Goal: Find contact information: Find contact information

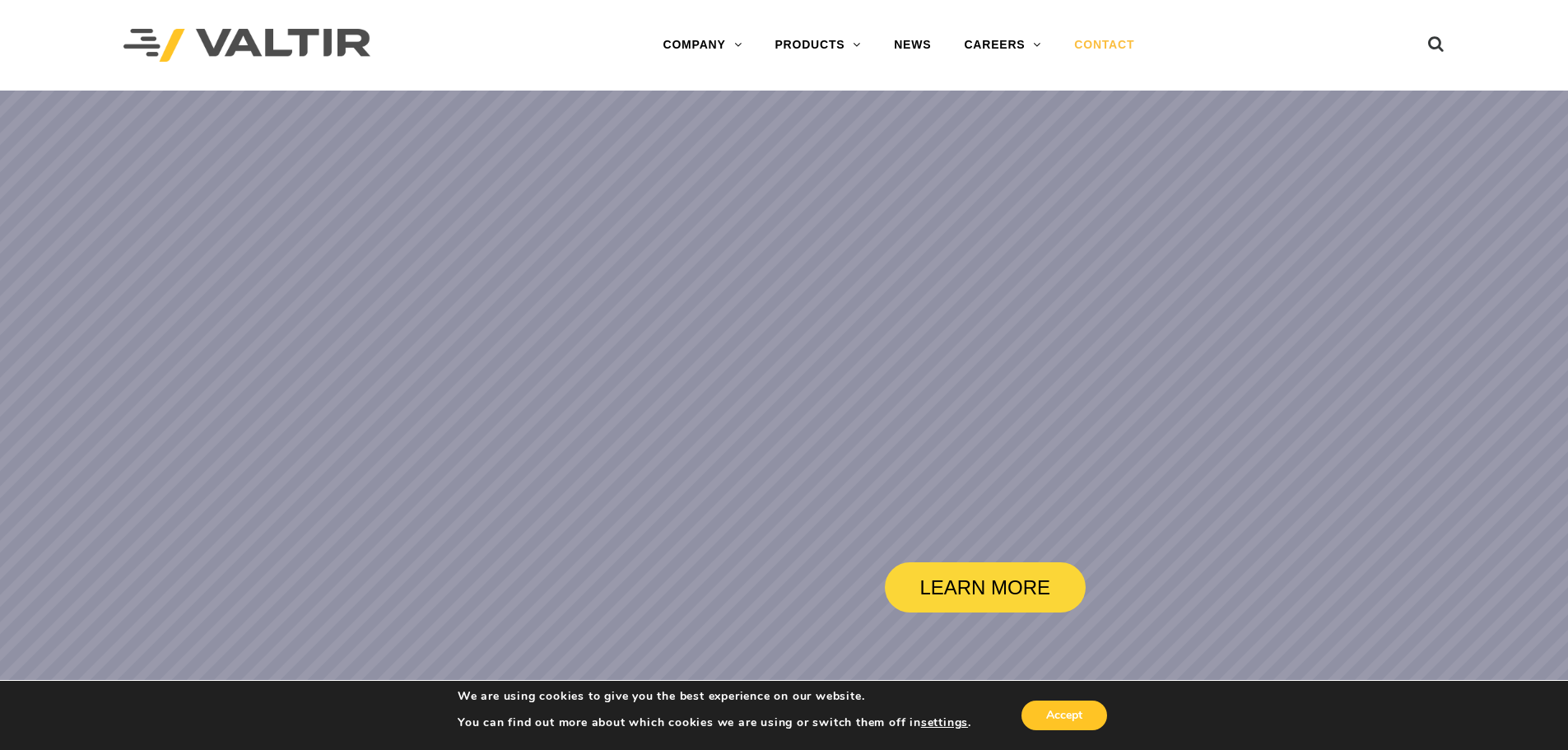
click at [1096, 48] on link "CONTACT" at bounding box center [1104, 45] width 93 height 33
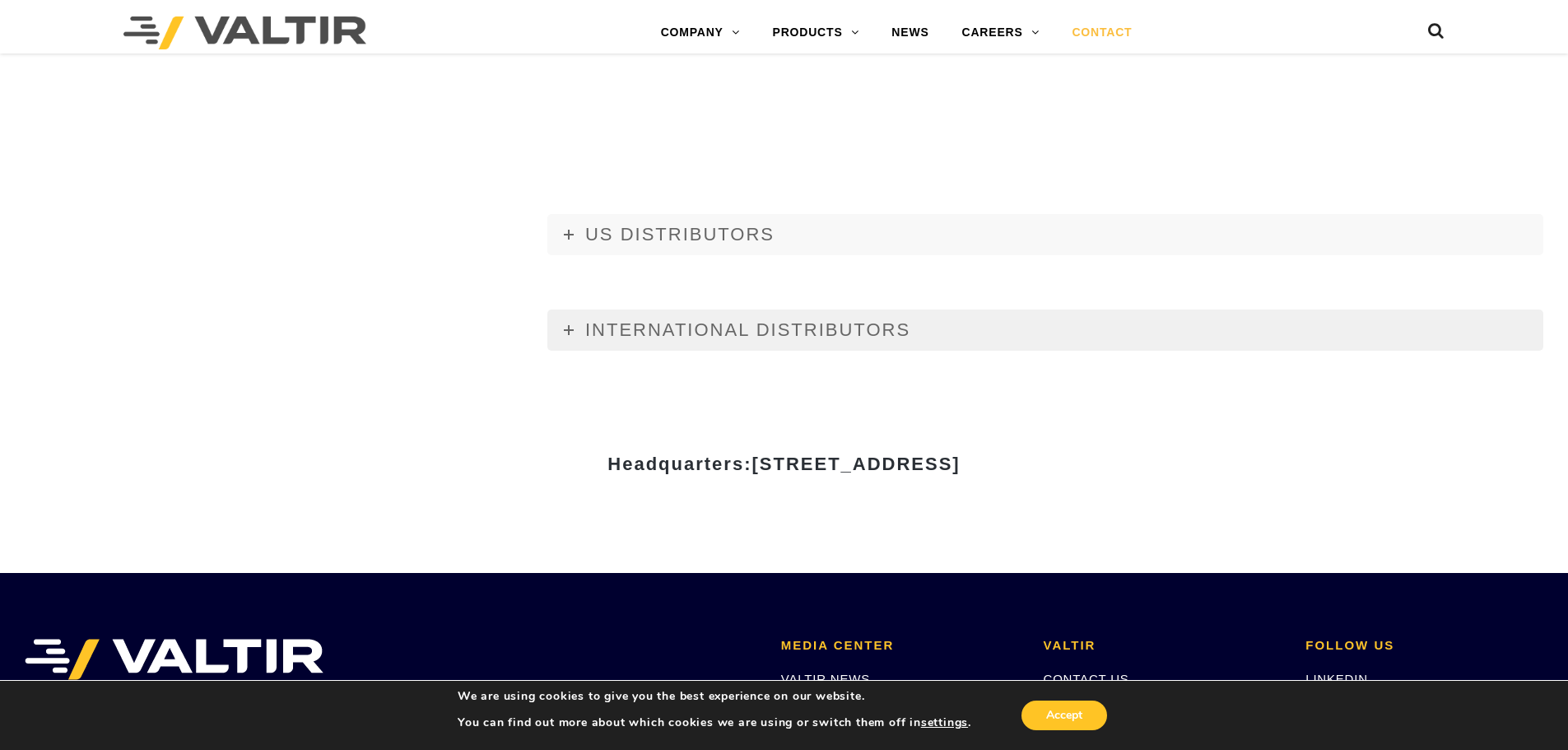
scroll to position [1976, 0]
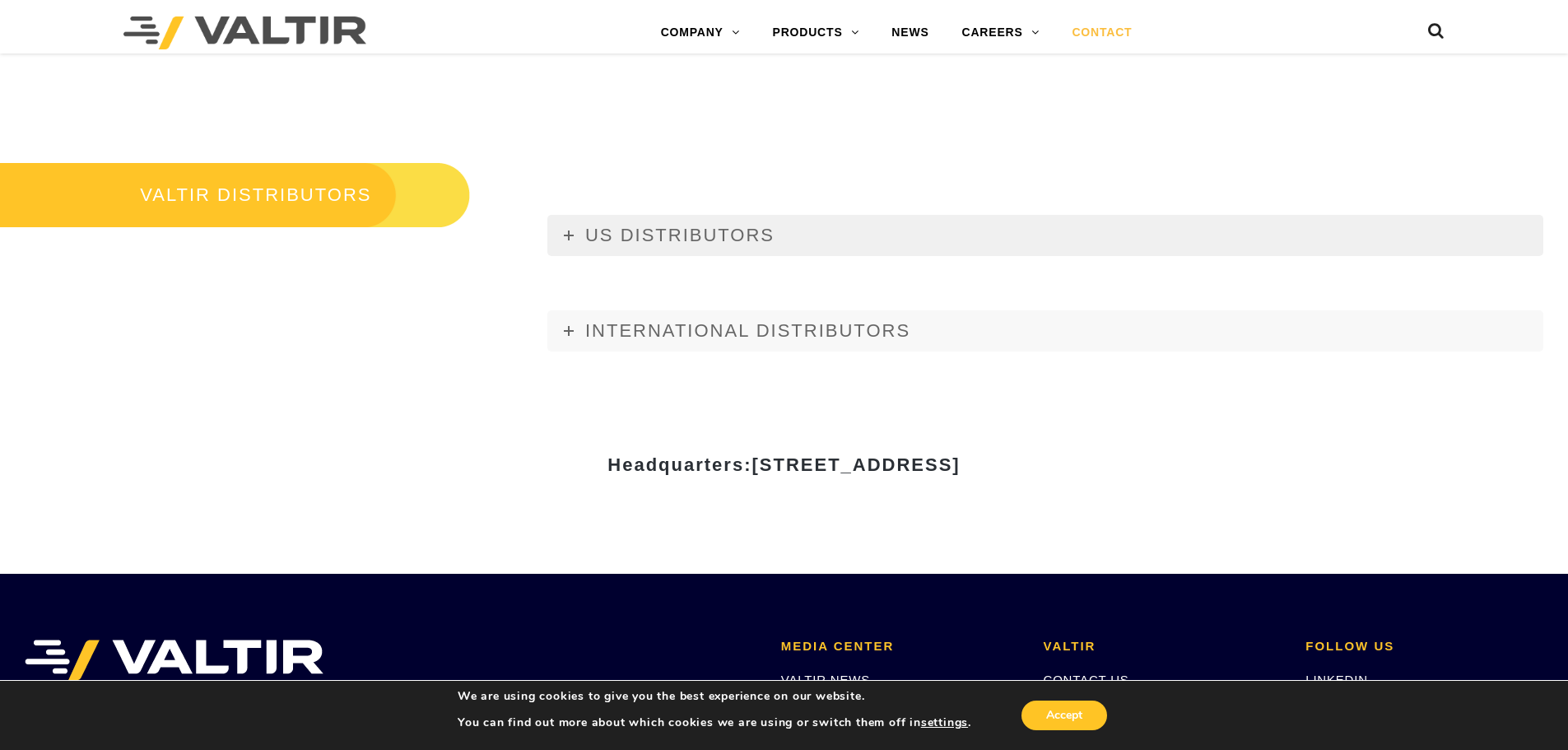
click at [677, 239] on span "US DISTRIBUTORS" at bounding box center [679, 235] width 189 height 20
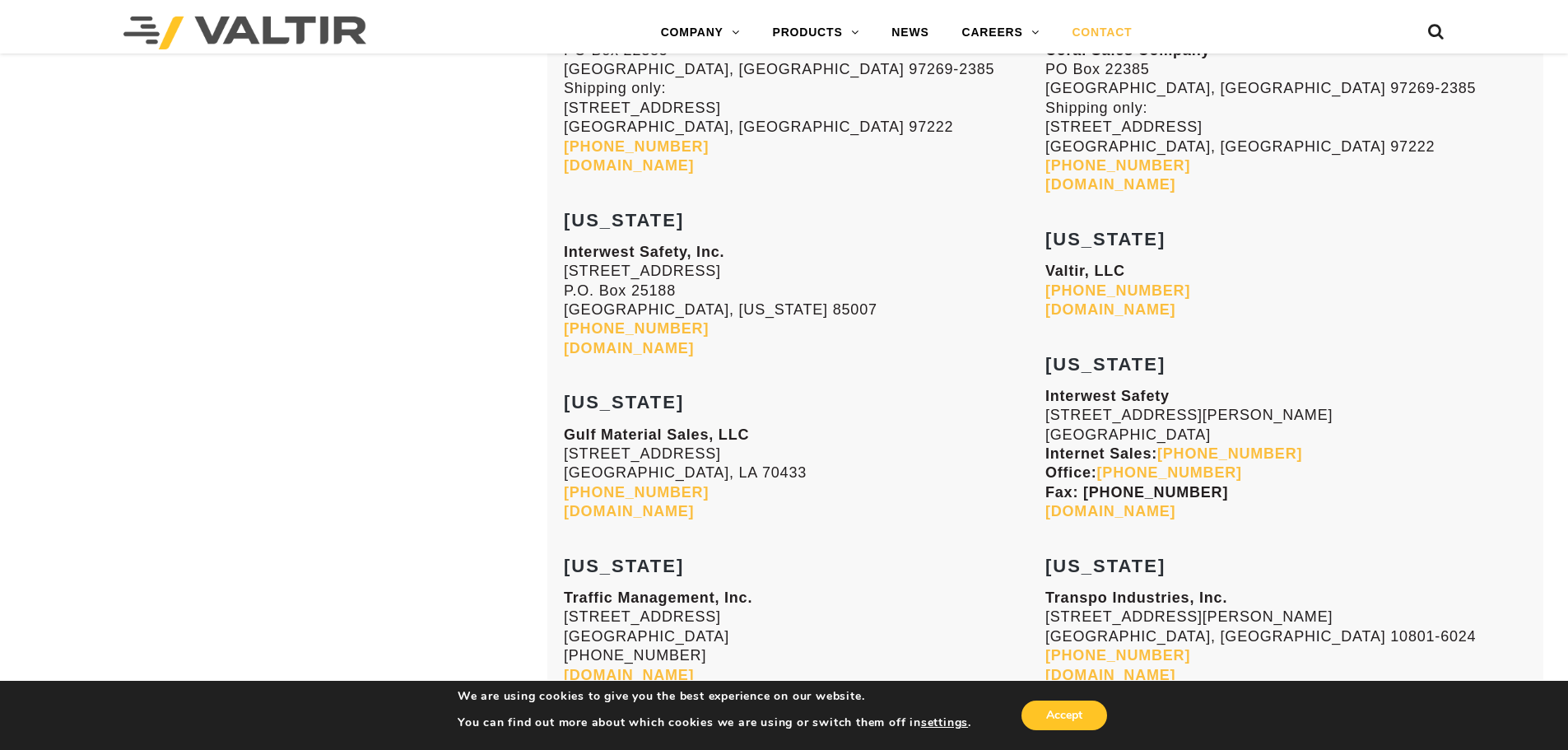
scroll to position [2387, 0]
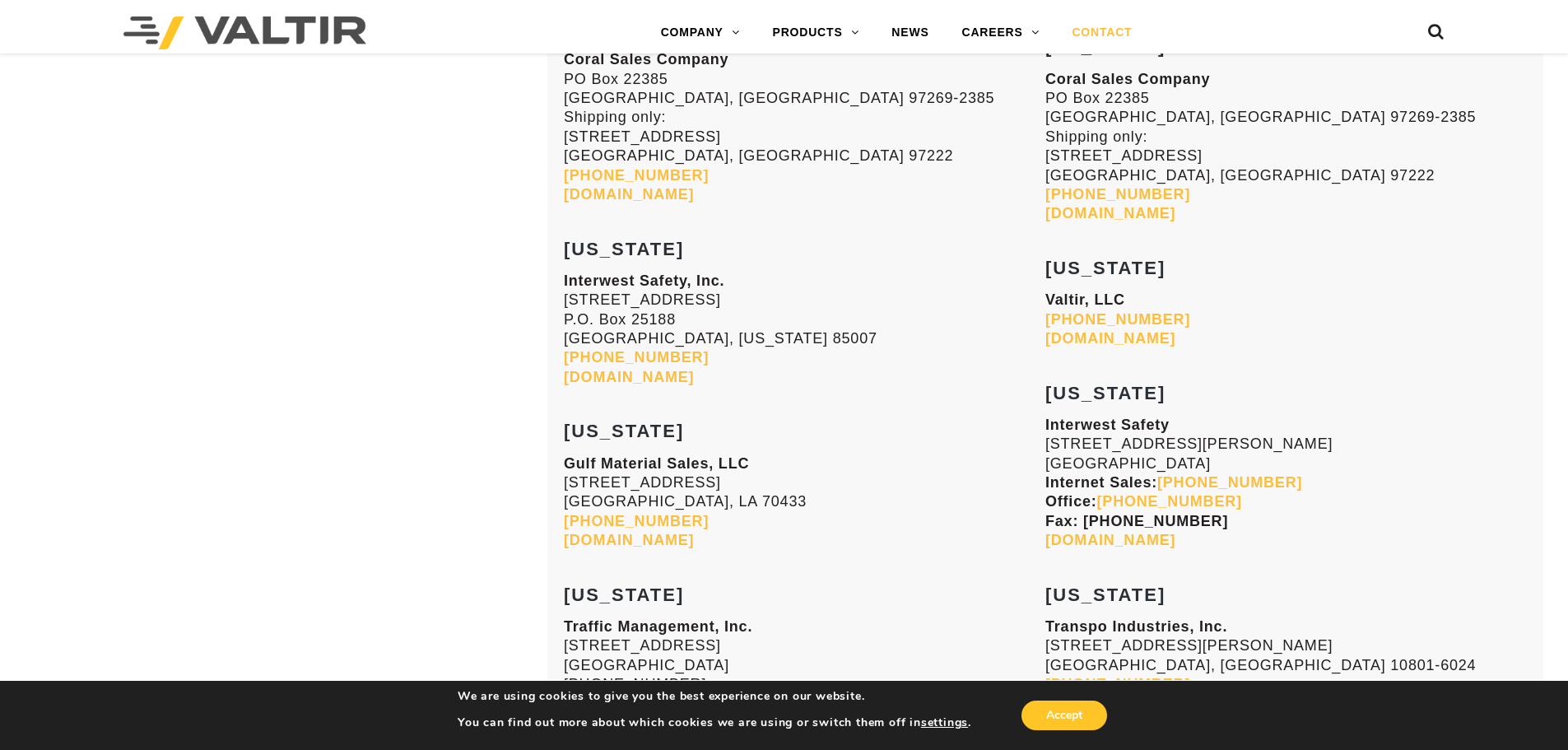
scroll to position [1976, 0]
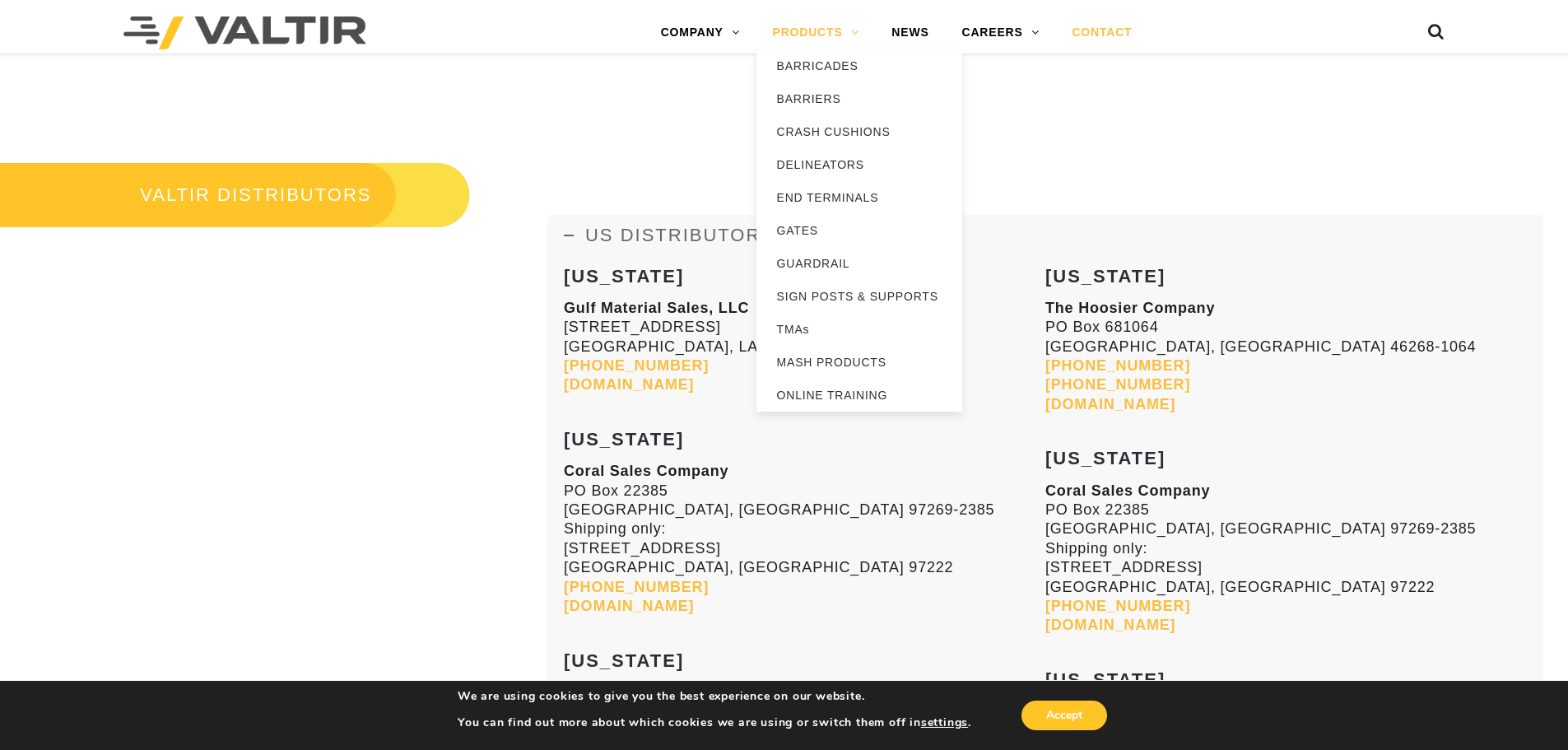
click at [832, 42] on link "PRODUCTS" at bounding box center [816, 32] width 119 height 33
